Goal: Task Accomplishment & Management: Use online tool/utility

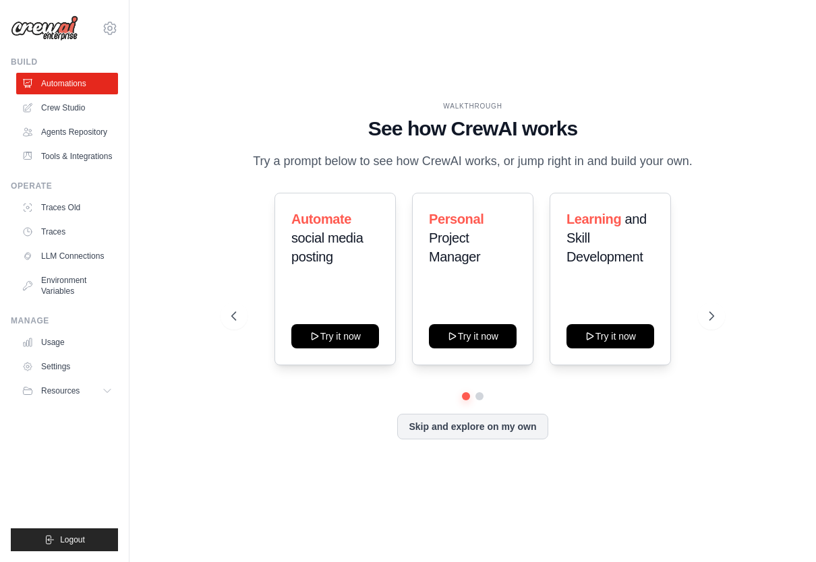
click at [43, 107] on link "Crew Studio" at bounding box center [67, 108] width 102 height 22
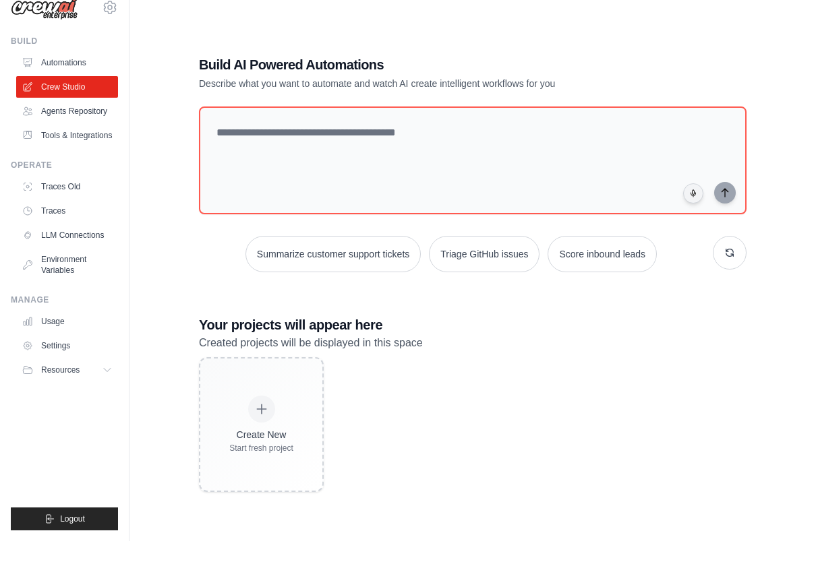
click at [55, 73] on link "Automations" at bounding box center [67, 84] width 102 height 22
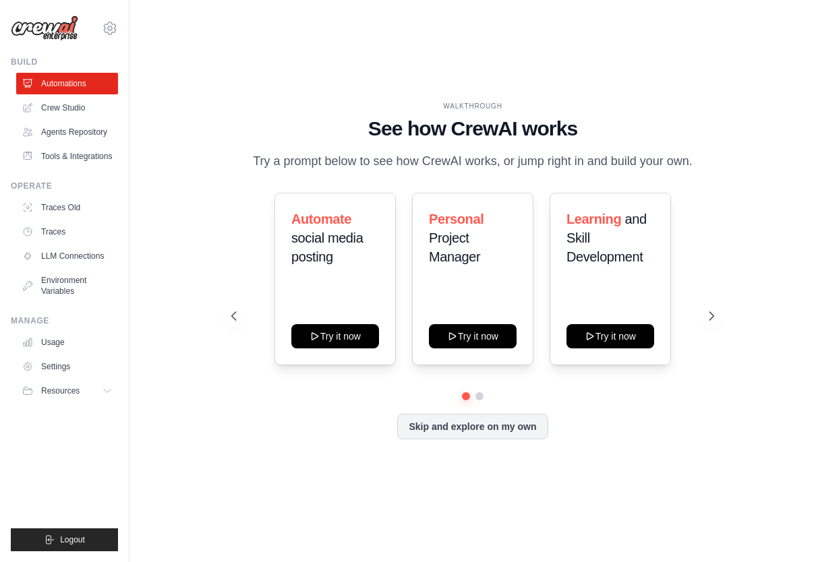
click at [321, 337] on button "Try it now" at bounding box center [335, 336] width 88 height 24
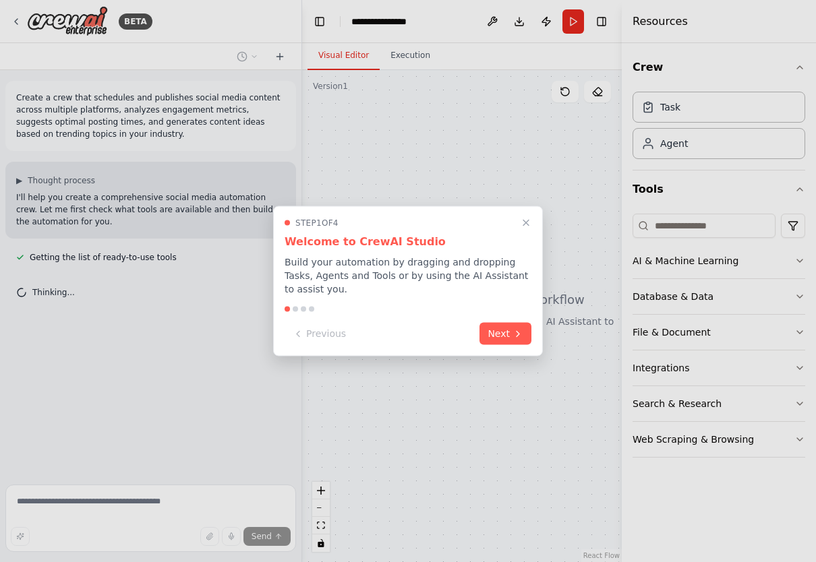
click at [504, 343] on button "Next" at bounding box center [505, 334] width 52 height 22
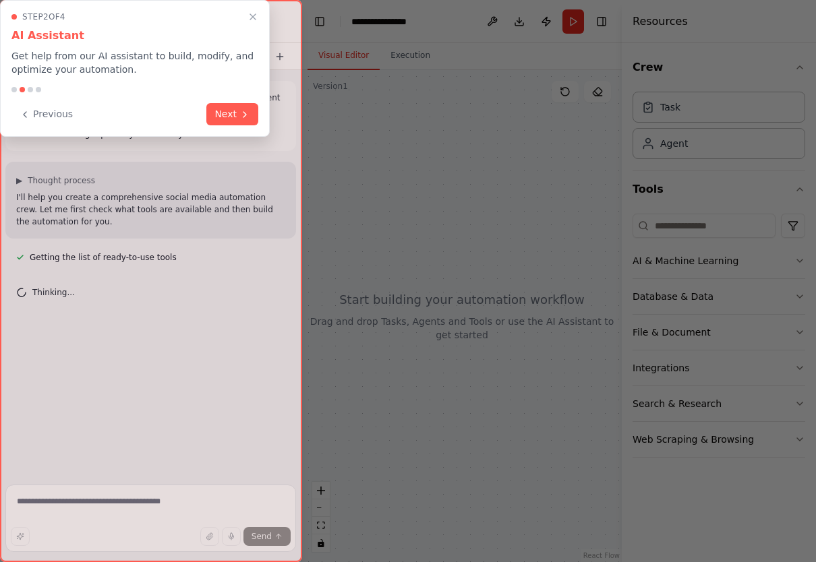
click at [270, 137] on div "Step 2 of 4 AI Assistant Get help from our AI assistant to build, modify, and o…" at bounding box center [135, 68] width 270 height 137
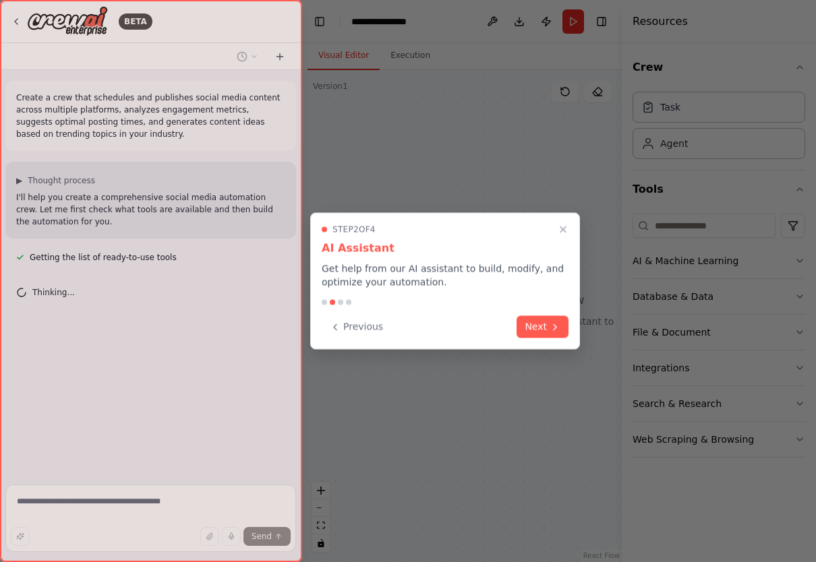
click at [540, 335] on button "Next" at bounding box center [543, 327] width 52 height 22
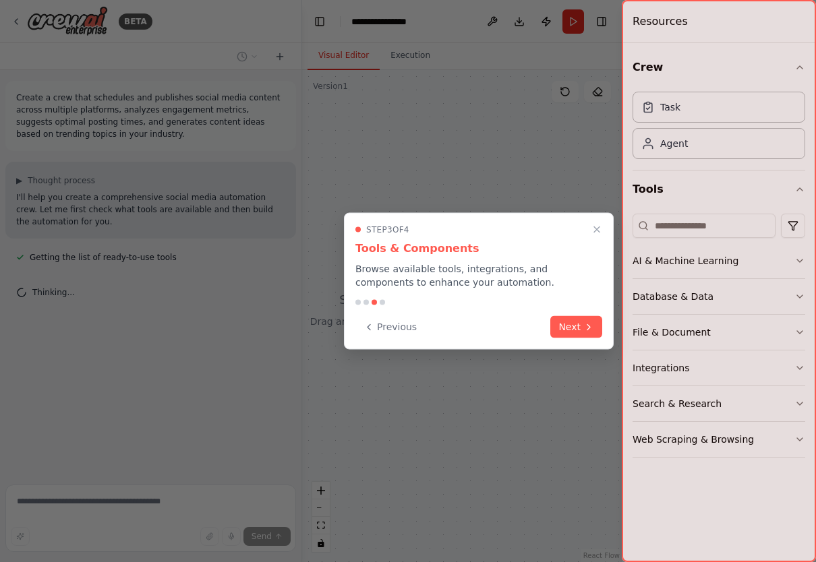
click at [539, 335] on div "Previous Next" at bounding box center [478, 327] width 247 height 22
click at [585, 320] on button "Next" at bounding box center [576, 327] width 52 height 22
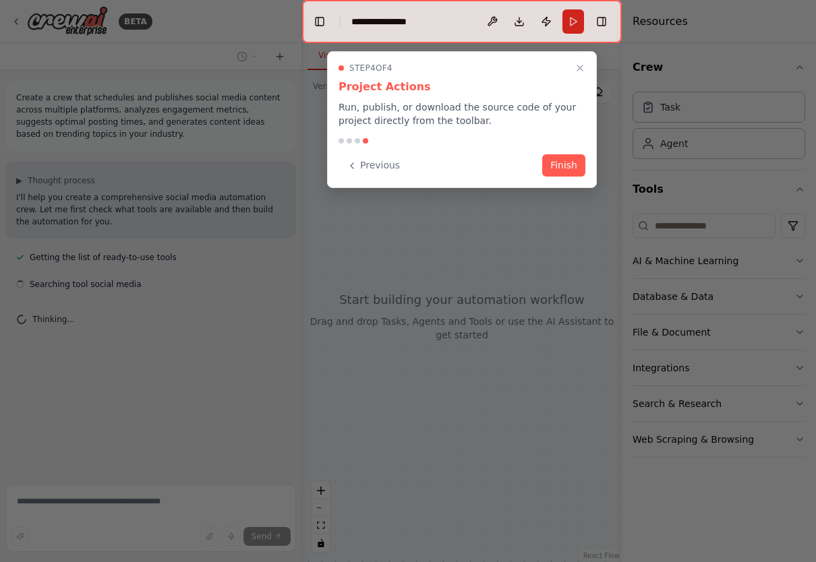
click at [571, 164] on button "Finish" at bounding box center [563, 165] width 43 height 22
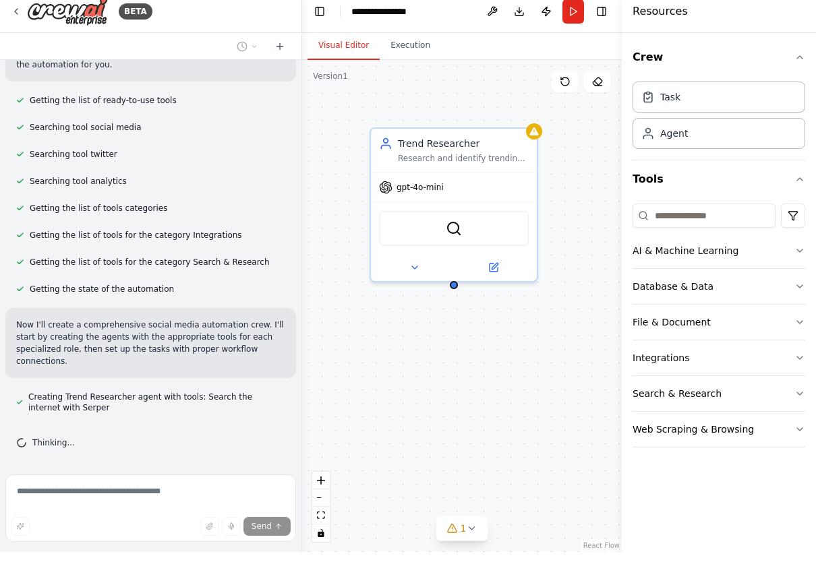
scroll to position [174, 0]
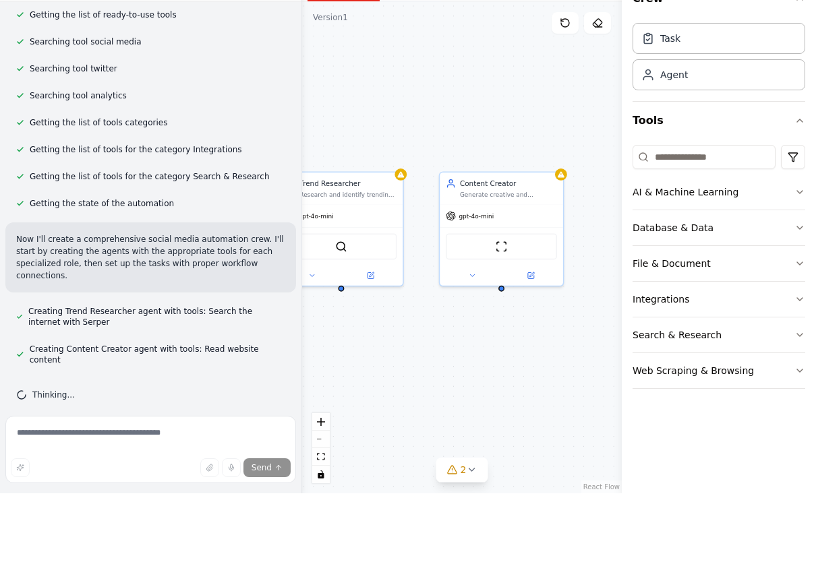
click at [785, 386] on button "Search & Research" at bounding box center [719, 403] width 173 height 35
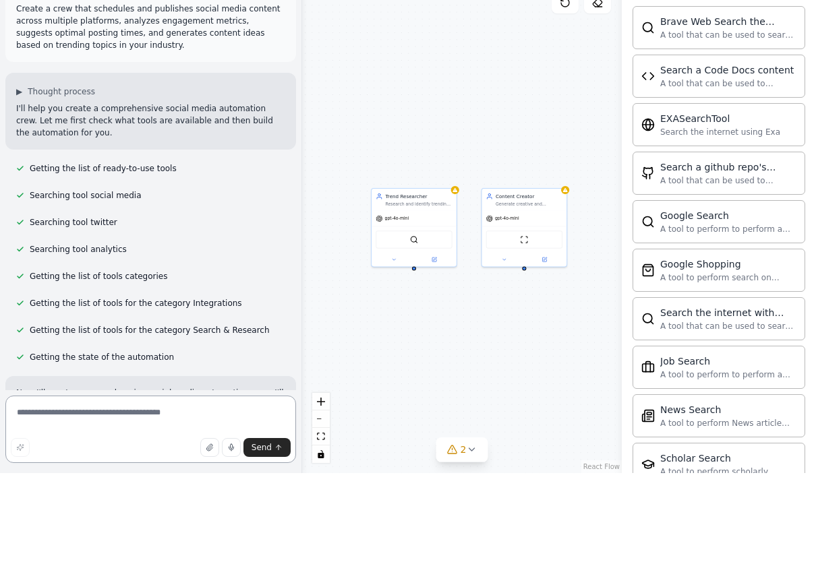
scroll to position [0, 0]
